Goal: Information Seeking & Learning: Learn about a topic

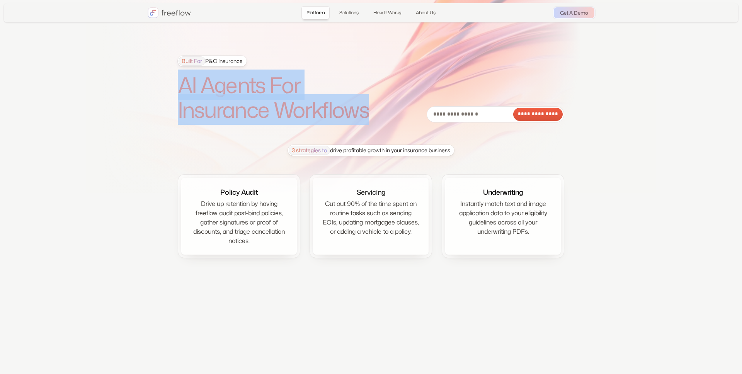
drag, startPoint x: 184, startPoint y: 90, endPoint x: 385, endPoint y: 121, distance: 203.3
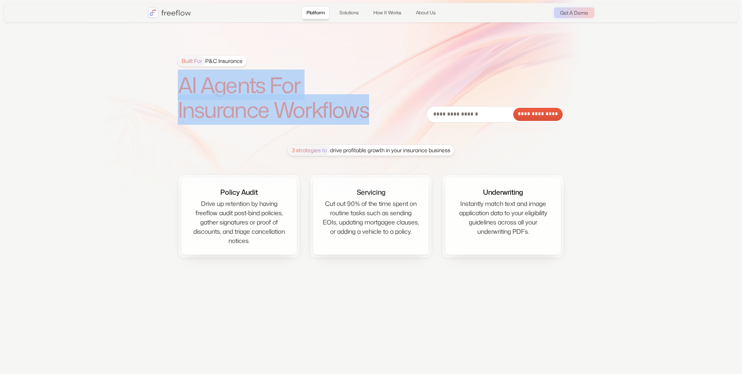
click at [385, 121] on h1 "AI Agents For Insurance Workflows" at bounding box center [284, 98] width 213 height 50
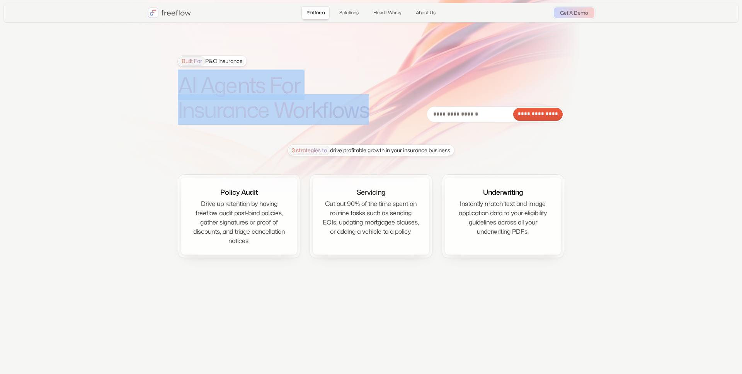
drag, startPoint x: 181, startPoint y: 85, endPoint x: 393, endPoint y: 117, distance: 214.7
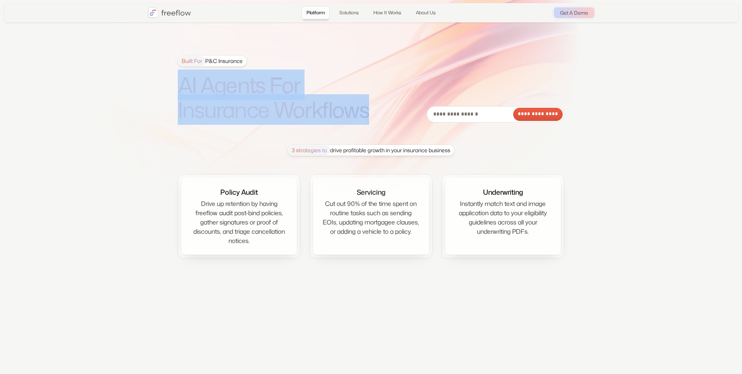
click at [393, 117] on div "**********" at bounding box center [371, 89] width 387 height 67
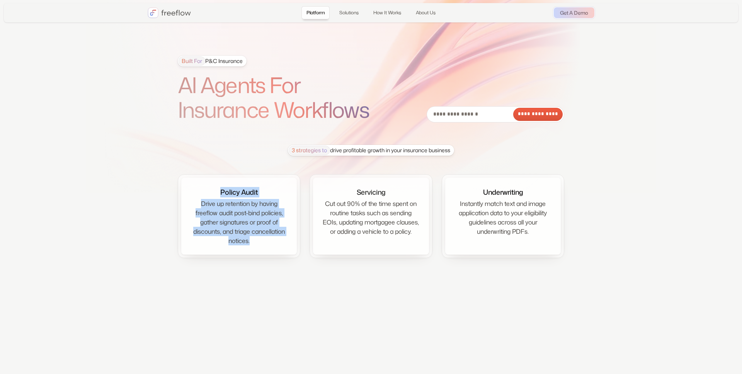
drag, startPoint x: 219, startPoint y: 186, endPoint x: 304, endPoint y: 219, distance: 91.4
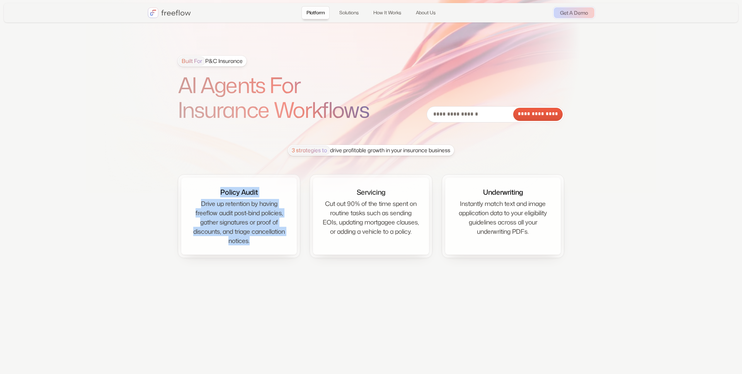
click at [274, 244] on div "Policy Audit Drive up retention by having freeflow audit post-bind policies, ga…" at bounding box center [239, 216] width 97 height 58
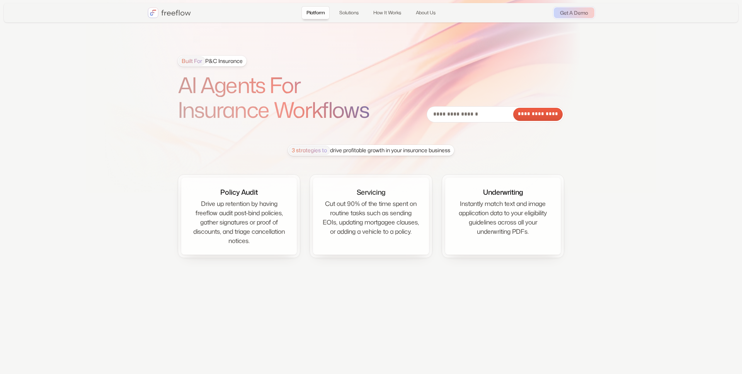
drag, startPoint x: 328, startPoint y: 149, endPoint x: 456, endPoint y: 152, distance: 128.0
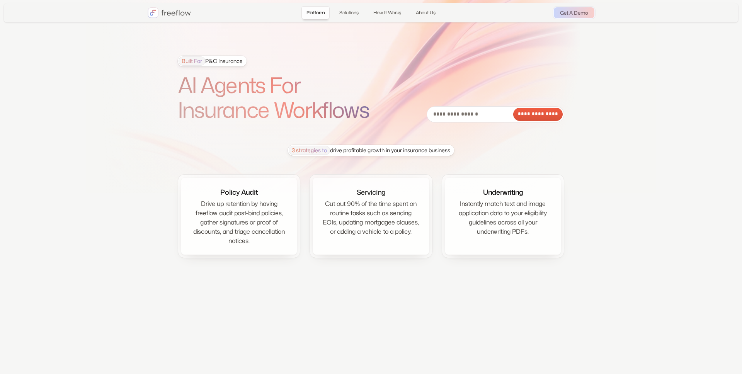
click at [454, 152] on div "3 strategies to drive profitable growth in your insurance business" at bounding box center [371, 150] width 166 height 11
